Goal: Transaction & Acquisition: Purchase product/service

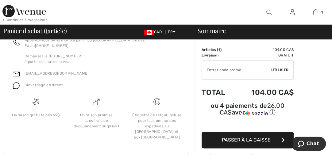
scroll to position [168, 0]
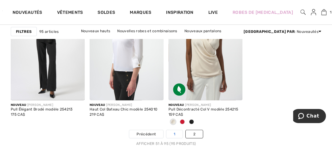
click at [174, 131] on link "1" at bounding box center [174, 134] width 16 height 8
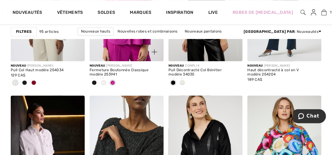
scroll to position [1571, 0]
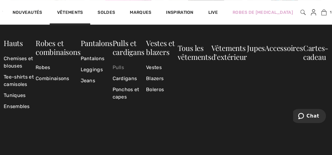
click at [117, 67] on link "Pulls" at bounding box center [128, 67] width 33 height 11
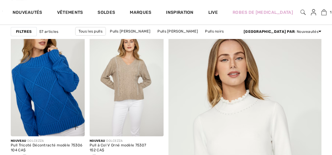
scroll to position [65, 0]
checkbox input "true"
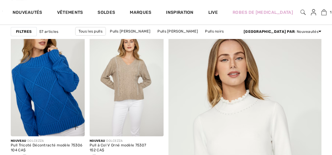
click at [51, 88] on img at bounding box center [48, 80] width 74 height 111
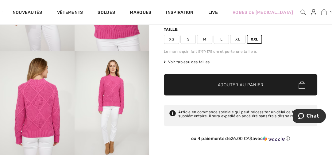
click at [232, 83] on span "Ajouter au panier" at bounding box center [241, 85] width 46 height 6
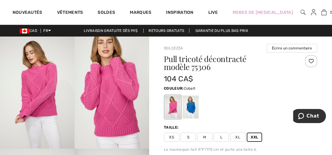
click at [192, 104] on div at bounding box center [191, 106] width 16 height 23
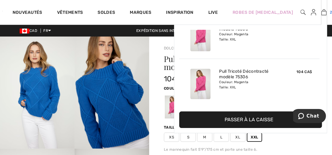
click at [321, 12] on img at bounding box center [323, 12] width 5 height 7
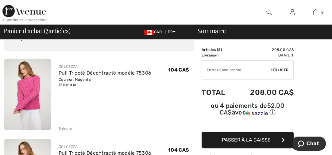
scroll to position [33, 0]
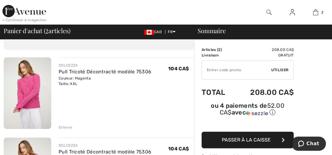
click at [64, 126] on div "Enlever" at bounding box center [66, 128] width 14 height 6
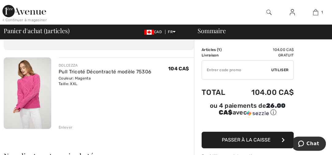
click at [31, 106] on img at bounding box center [28, 93] width 48 height 72
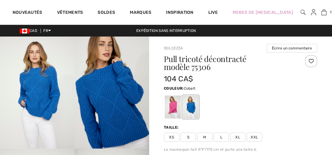
checkbox input "true"
click at [256, 138] on span "XXL" at bounding box center [254, 137] width 15 height 9
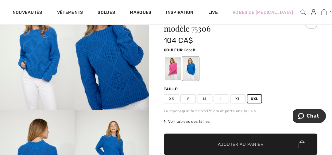
scroll to position [65, 0]
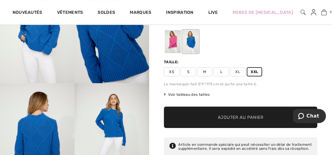
click at [267, 118] on span "✔ Ajouté au panier Ajouter au panier" at bounding box center [241, 117] width 154 height 21
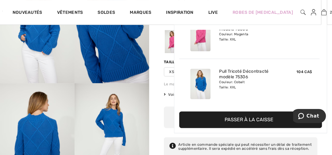
scroll to position [0, 0]
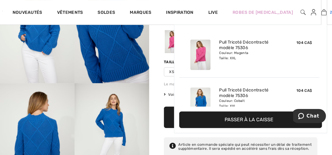
click at [321, 11] on img at bounding box center [323, 12] width 5 height 7
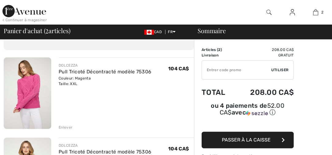
click at [67, 127] on div "Enlever" at bounding box center [66, 128] width 14 height 6
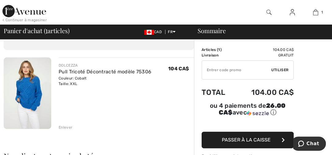
click at [227, 142] on span "Passer à la caisse" at bounding box center [246, 140] width 49 height 6
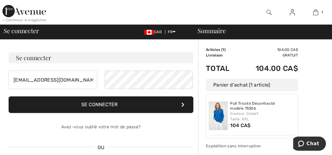
scroll to position [33, 0]
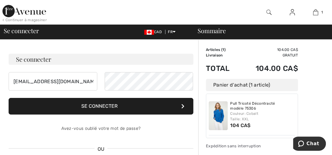
click at [111, 106] on button "Se connecter" at bounding box center [101, 106] width 185 height 17
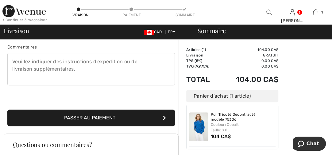
scroll to position [164, 0]
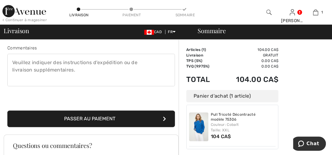
click at [75, 113] on button "Passer au paiement" at bounding box center [91, 119] width 168 height 17
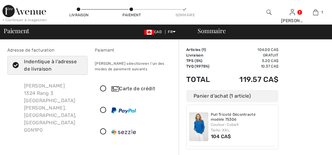
checkbox input "true"
click at [102, 88] on icon at bounding box center [103, 89] width 16 height 6
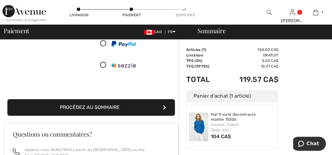
scroll to position [164, 0]
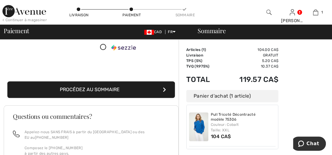
click at [75, 89] on button "Procédez au sommaire" at bounding box center [91, 89] width 168 height 17
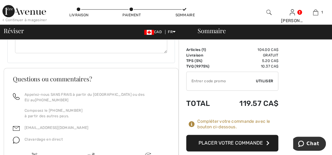
scroll to position [431, 0]
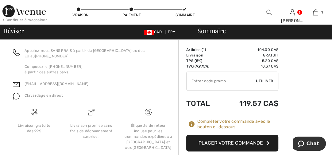
click at [249, 135] on button "Placer votre commande" at bounding box center [232, 143] width 92 height 17
